Goal: Task Accomplishment & Management: Complete application form

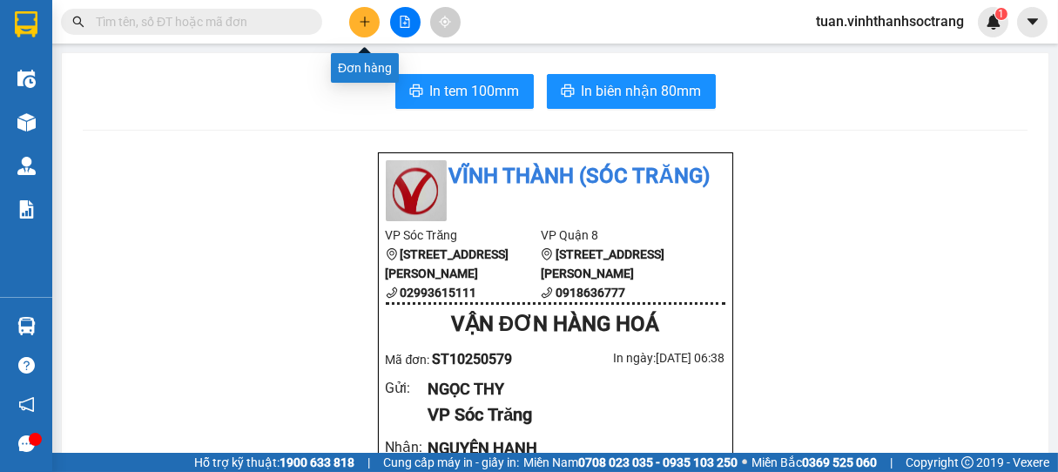
click at [371, 24] on button at bounding box center [364, 22] width 30 height 30
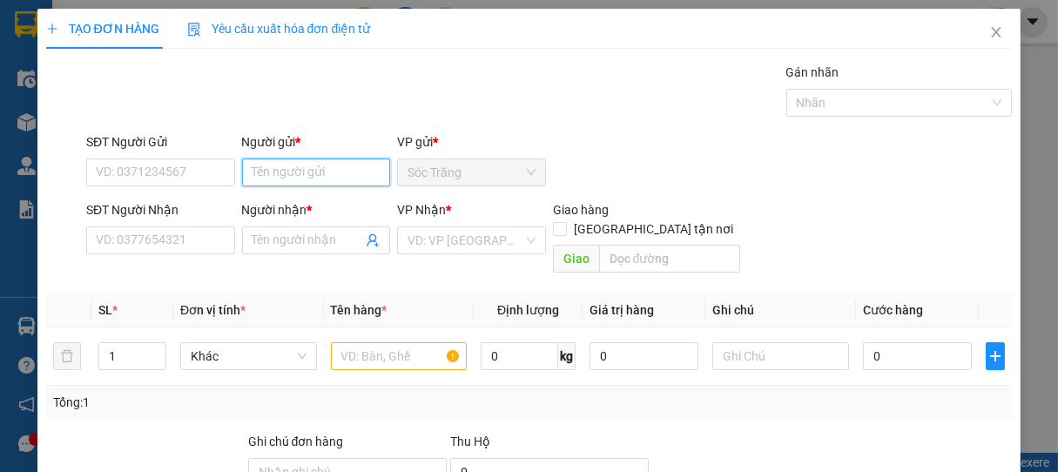
click at [338, 169] on input "Người gửi *" at bounding box center [316, 173] width 149 height 28
type input "[PERSON_NAME]"
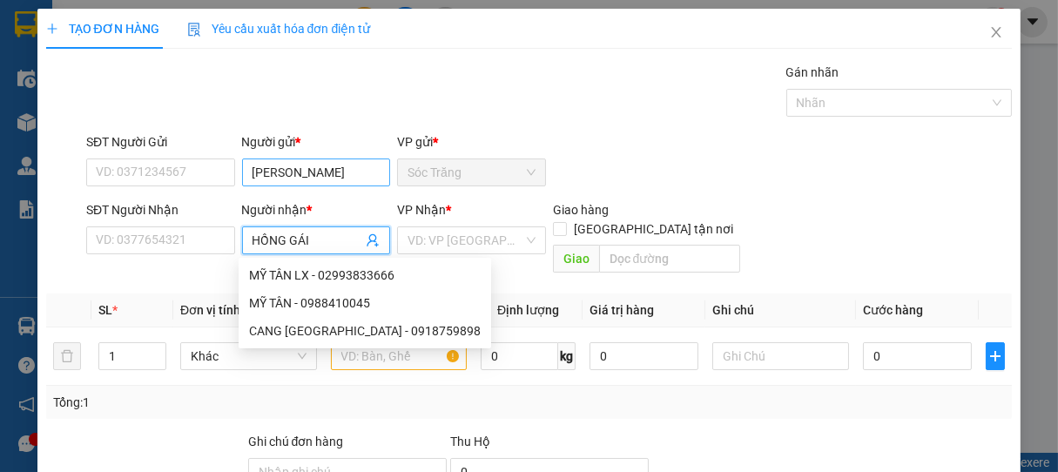
type input "HỒNG GÁI"
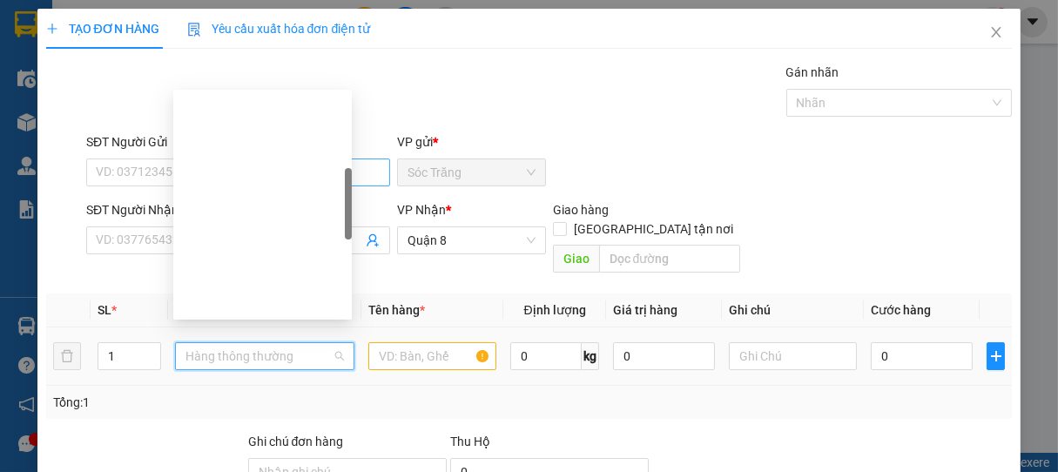
scroll to position [279, 0]
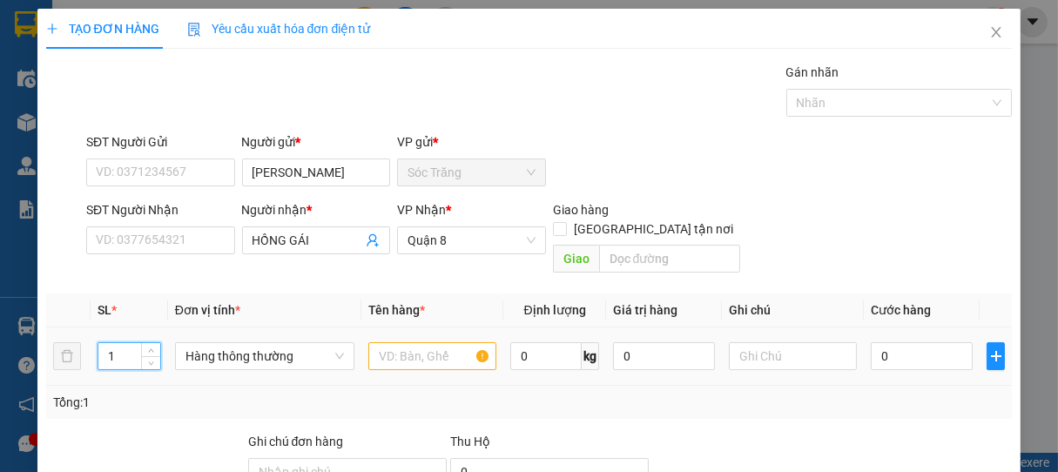
click at [128, 343] on input "1" at bounding box center [129, 356] width 62 height 26
type input "5"
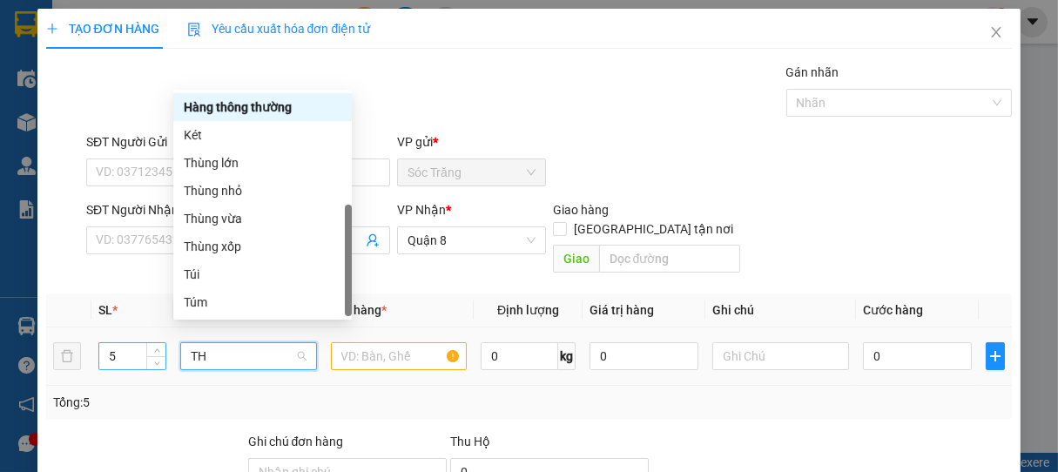
scroll to position [0, 0]
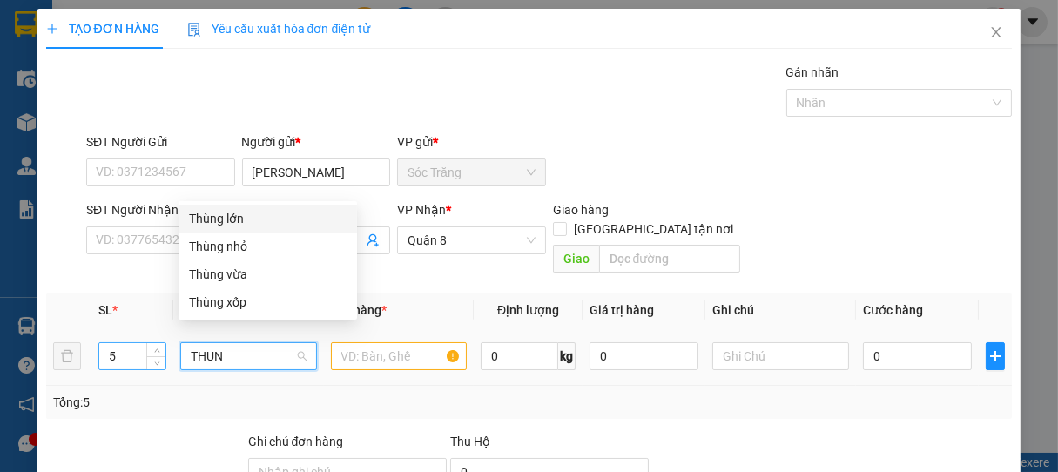
type input "THUNG"
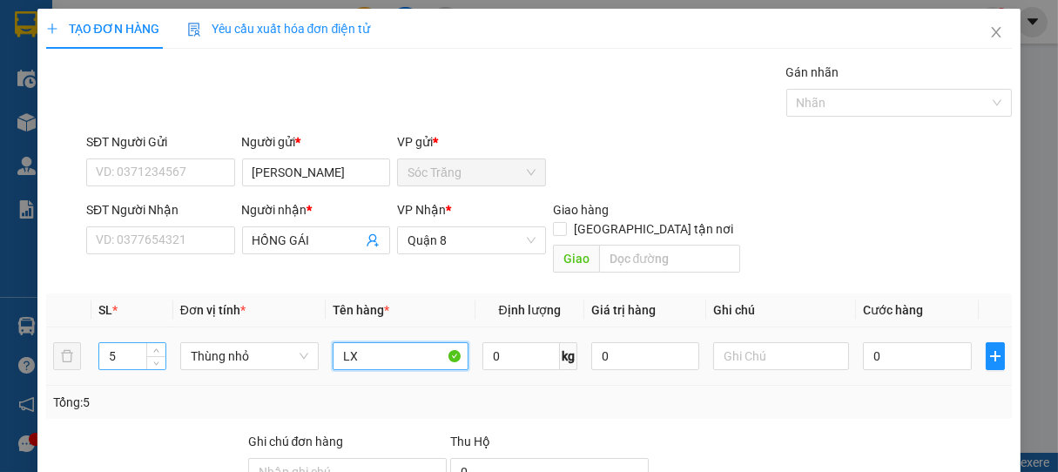
type input "LX"
type input "100"
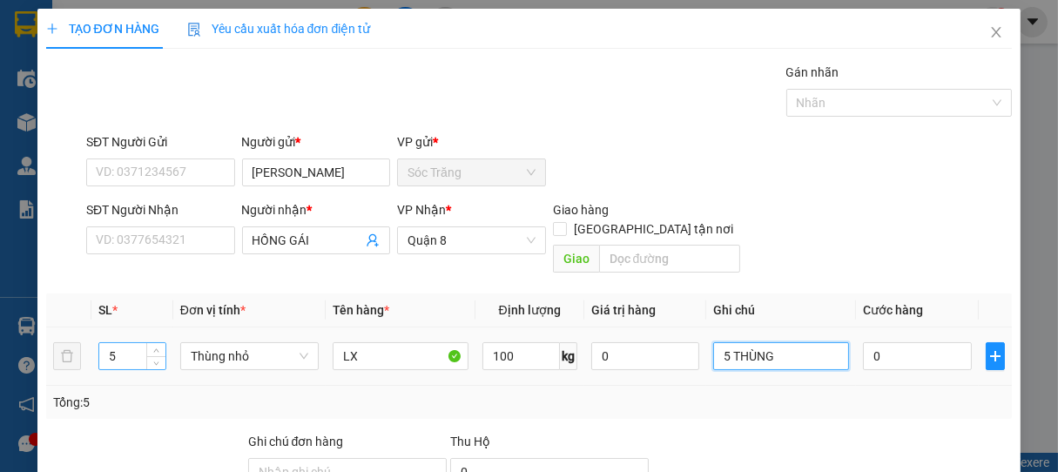
type input "5 THÙNG"
type input "1"
type input "10"
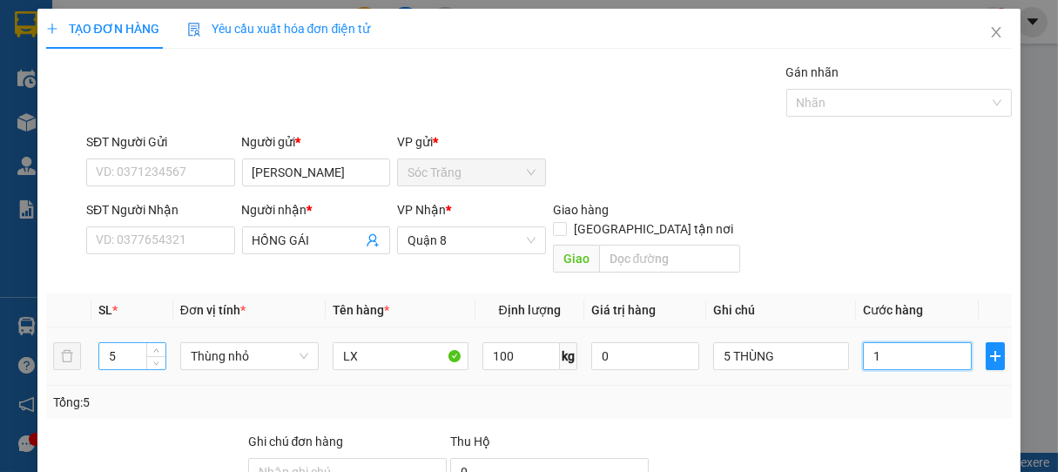
type input "10"
type input "100"
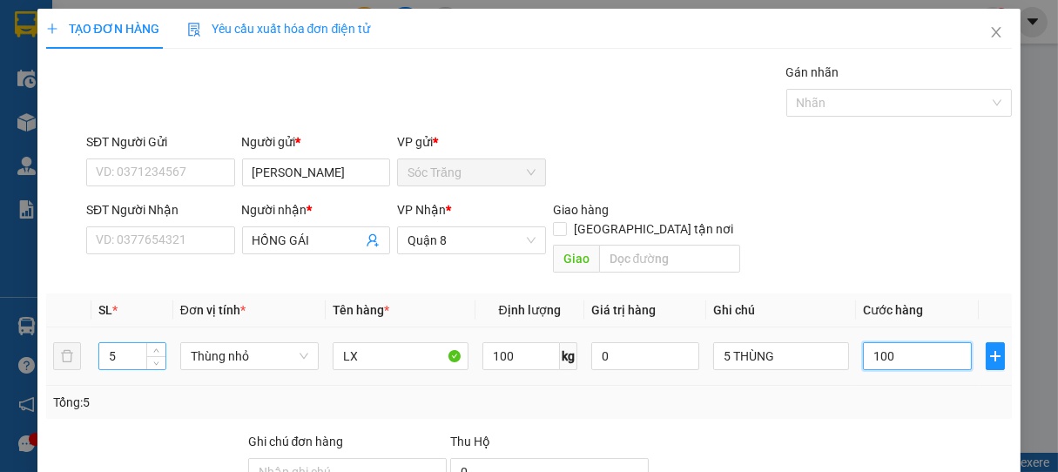
type input "1.000"
type input "10.000"
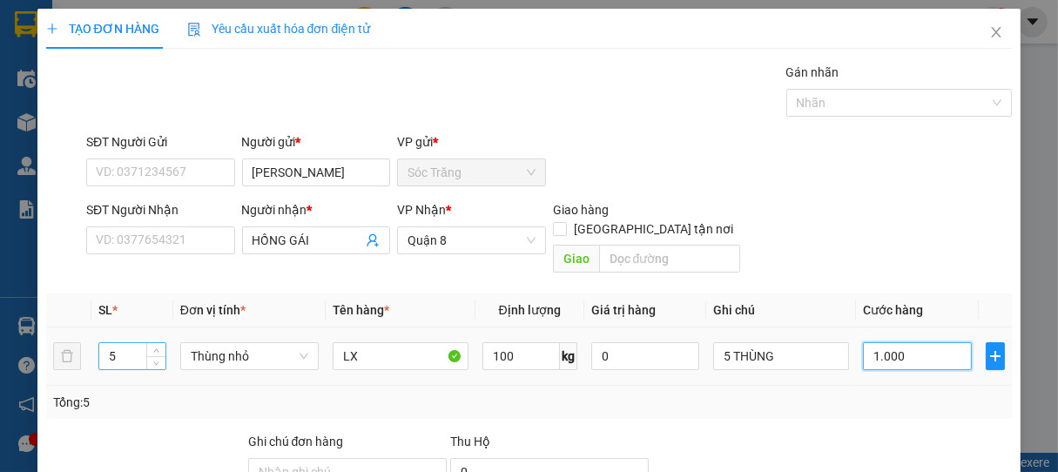
type input "10.000"
type input "100.000"
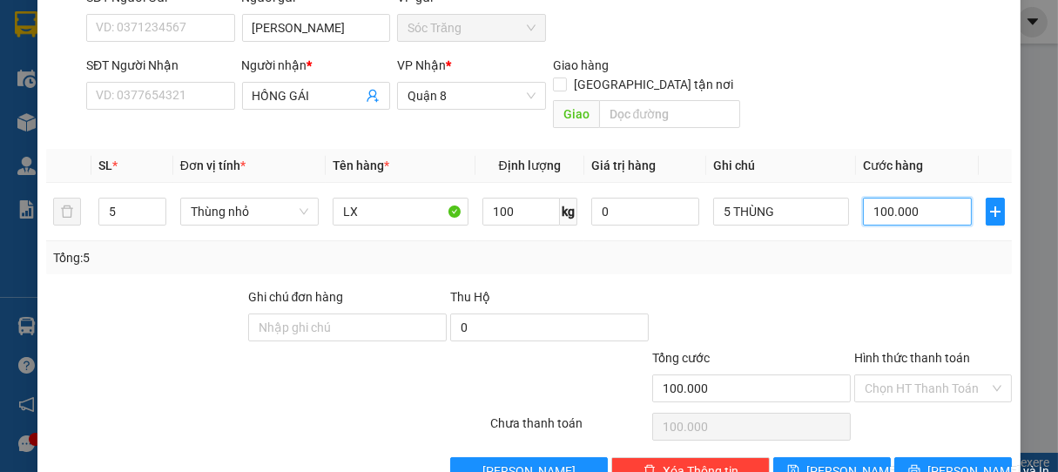
scroll to position [74, 0]
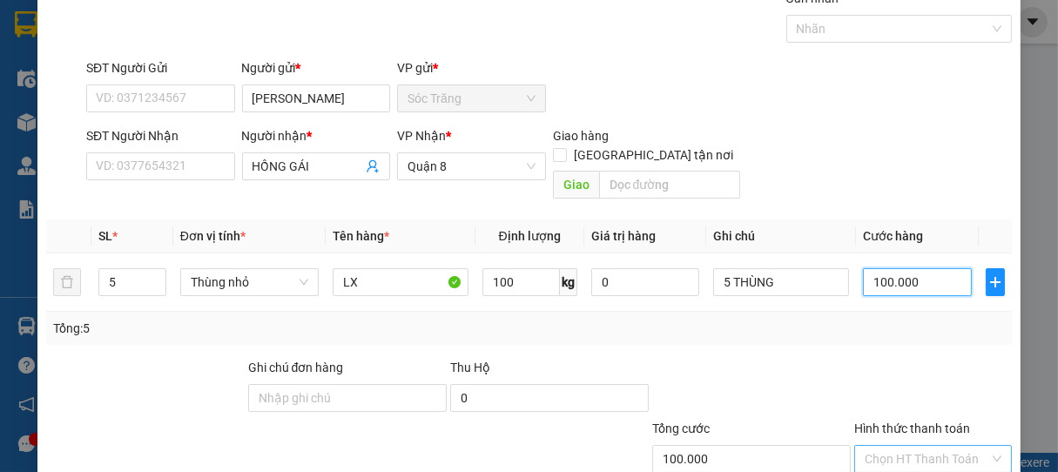
type input "100.000"
click at [927, 446] on input "Hình thức thanh toán" at bounding box center [927, 459] width 125 height 26
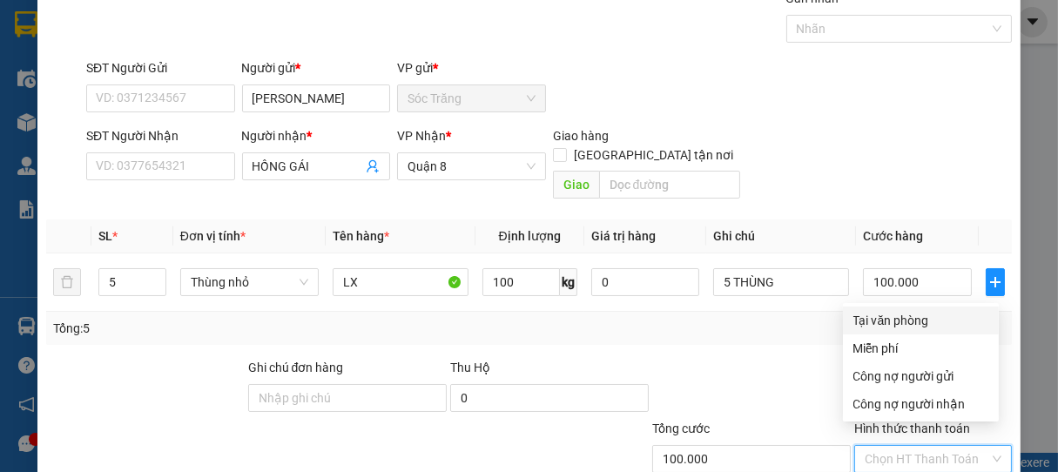
click at [892, 314] on div "Tại văn phòng" at bounding box center [921, 320] width 135 height 19
type input "0"
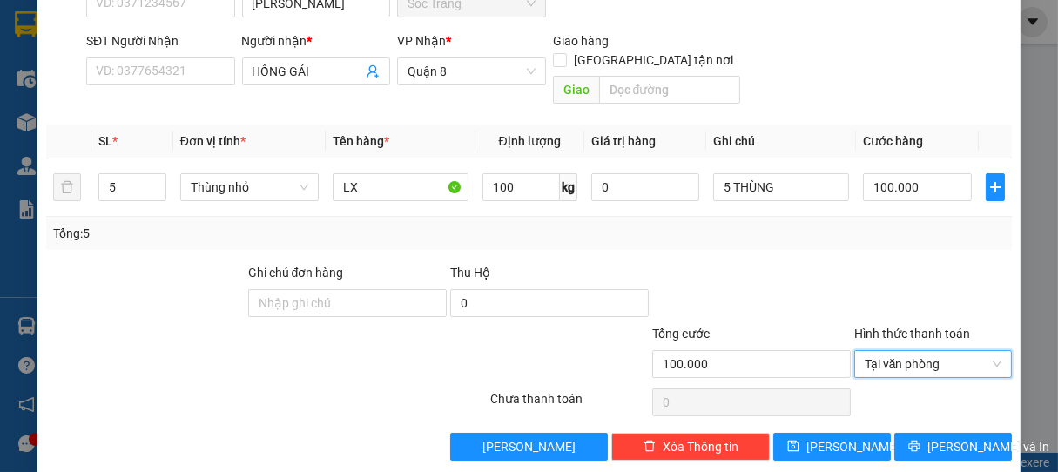
scroll to position [171, 0]
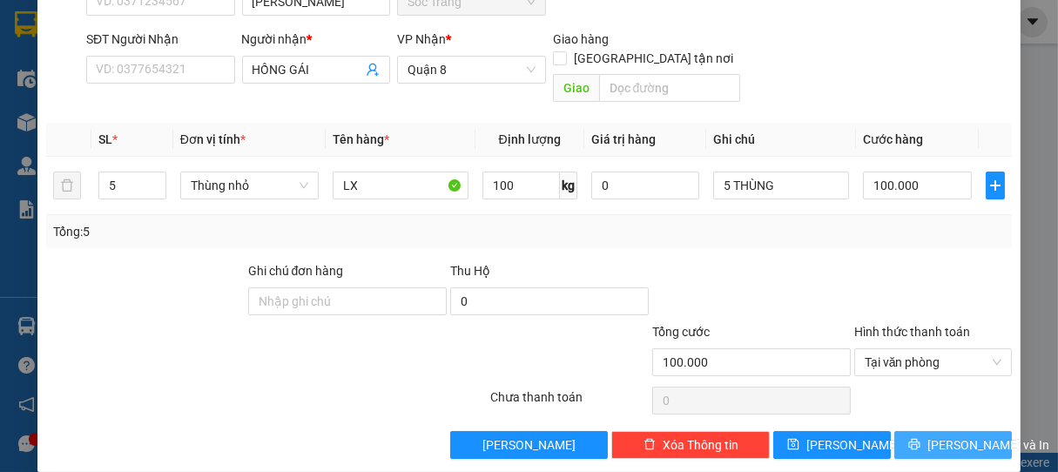
click at [953, 436] on span "[PERSON_NAME] và In" at bounding box center [989, 445] width 122 height 19
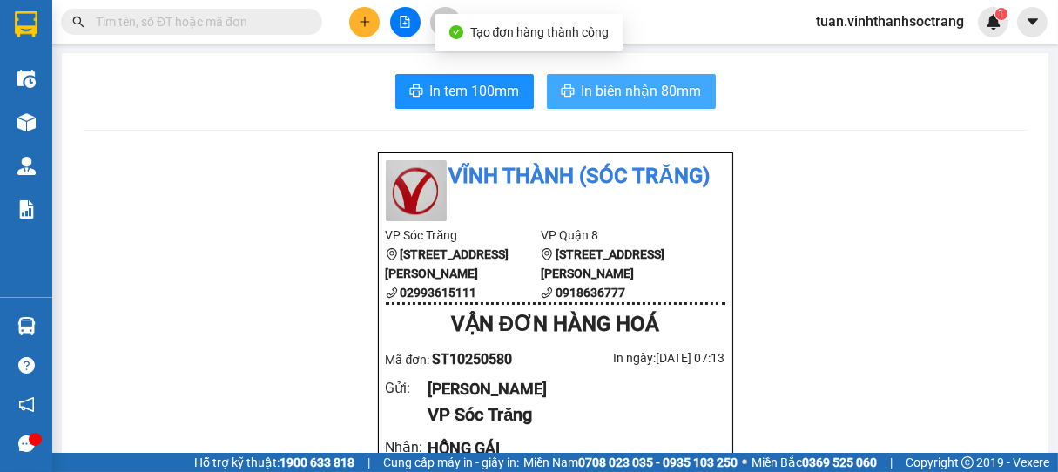
click at [619, 84] on span "In biên nhận 80mm" at bounding box center [642, 91] width 120 height 22
